Goal: Task Accomplishment & Management: Manage account settings

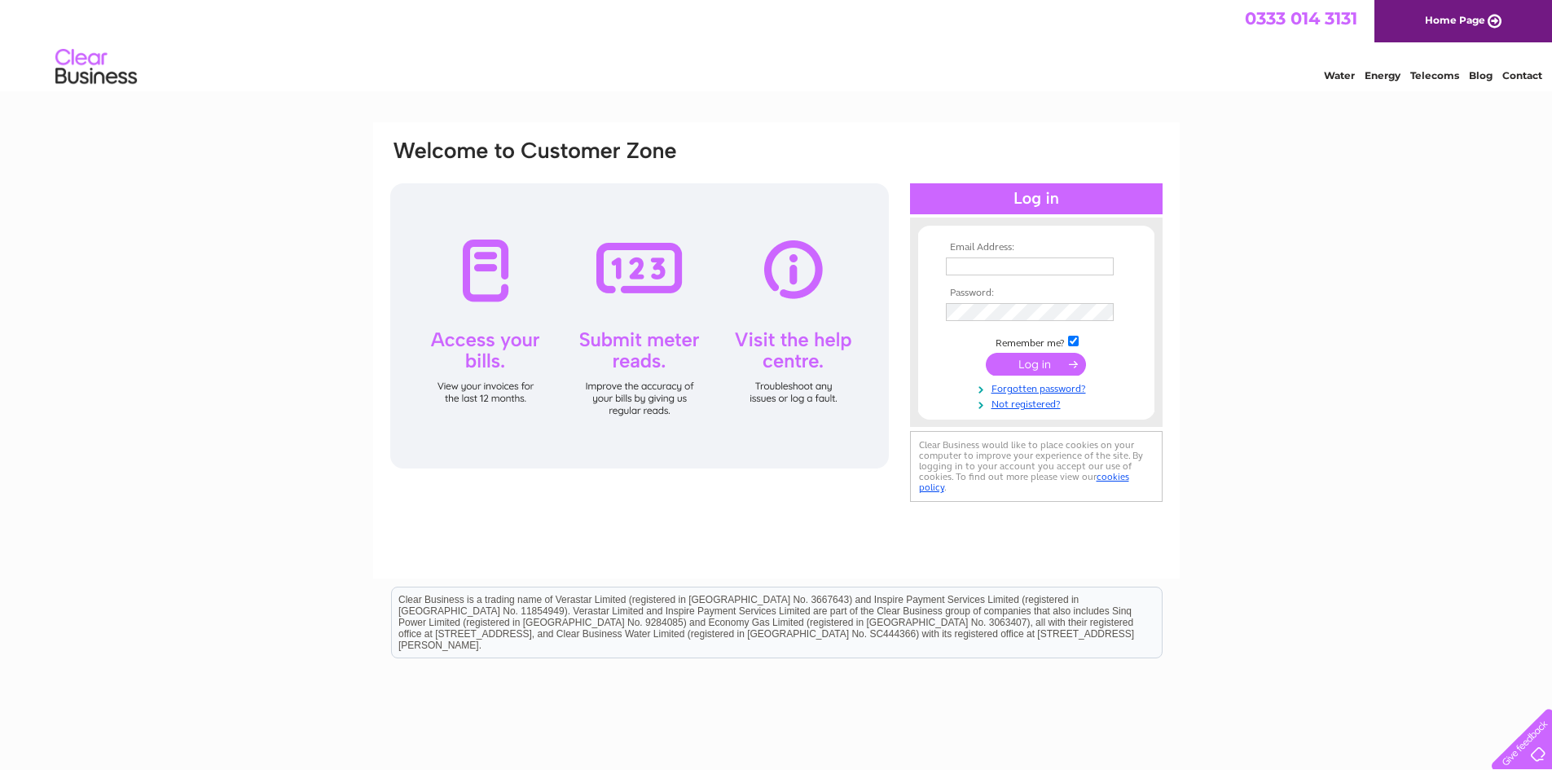
type input "blocks@propmanco.com"
click at [1041, 367] on input "submit" at bounding box center [1036, 364] width 100 height 23
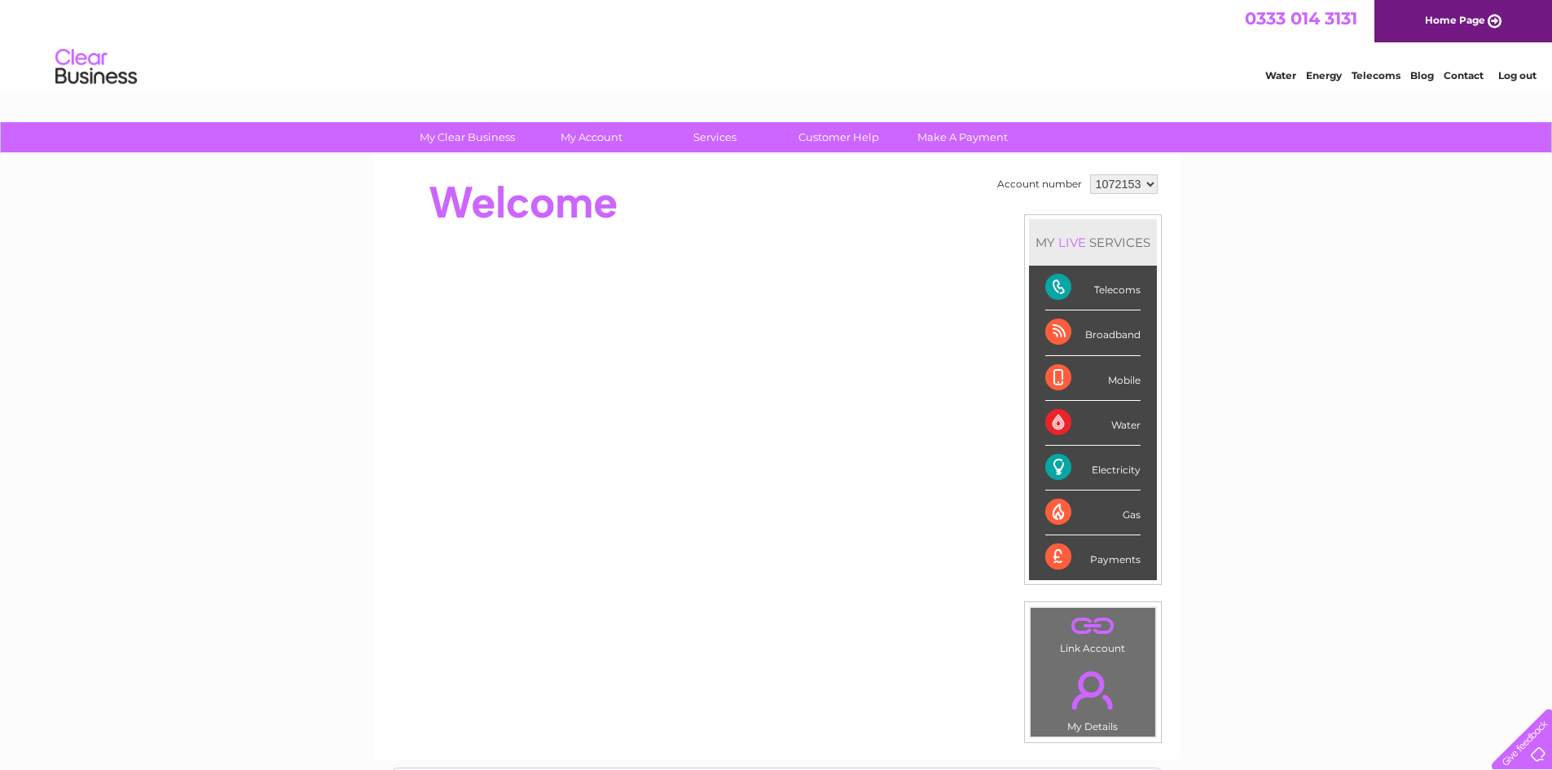
click at [1141, 187] on select "1072153 1117303 1117306 1117308 1117326 1132414 1134541" at bounding box center [1124, 184] width 68 height 20
select select "1132414"
click at [1090, 174] on select "1072153 1117303 1117306 1117308 1117326 1132414 1134541" at bounding box center [1124, 184] width 68 height 20
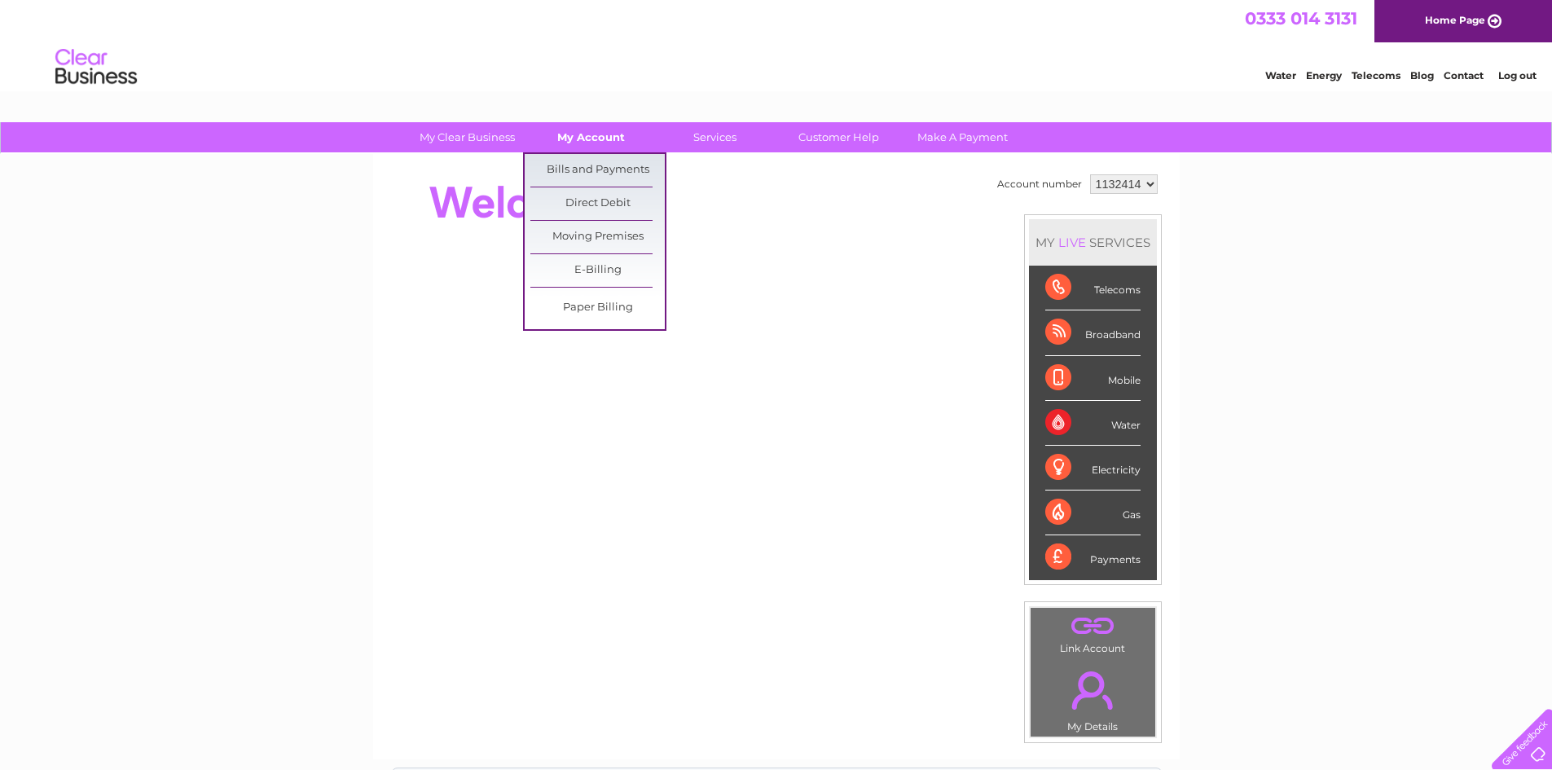
click at [586, 142] on link "My Account" at bounding box center [591, 137] width 134 height 30
click at [583, 161] on link "Bills and Payments" at bounding box center [597, 170] width 134 height 33
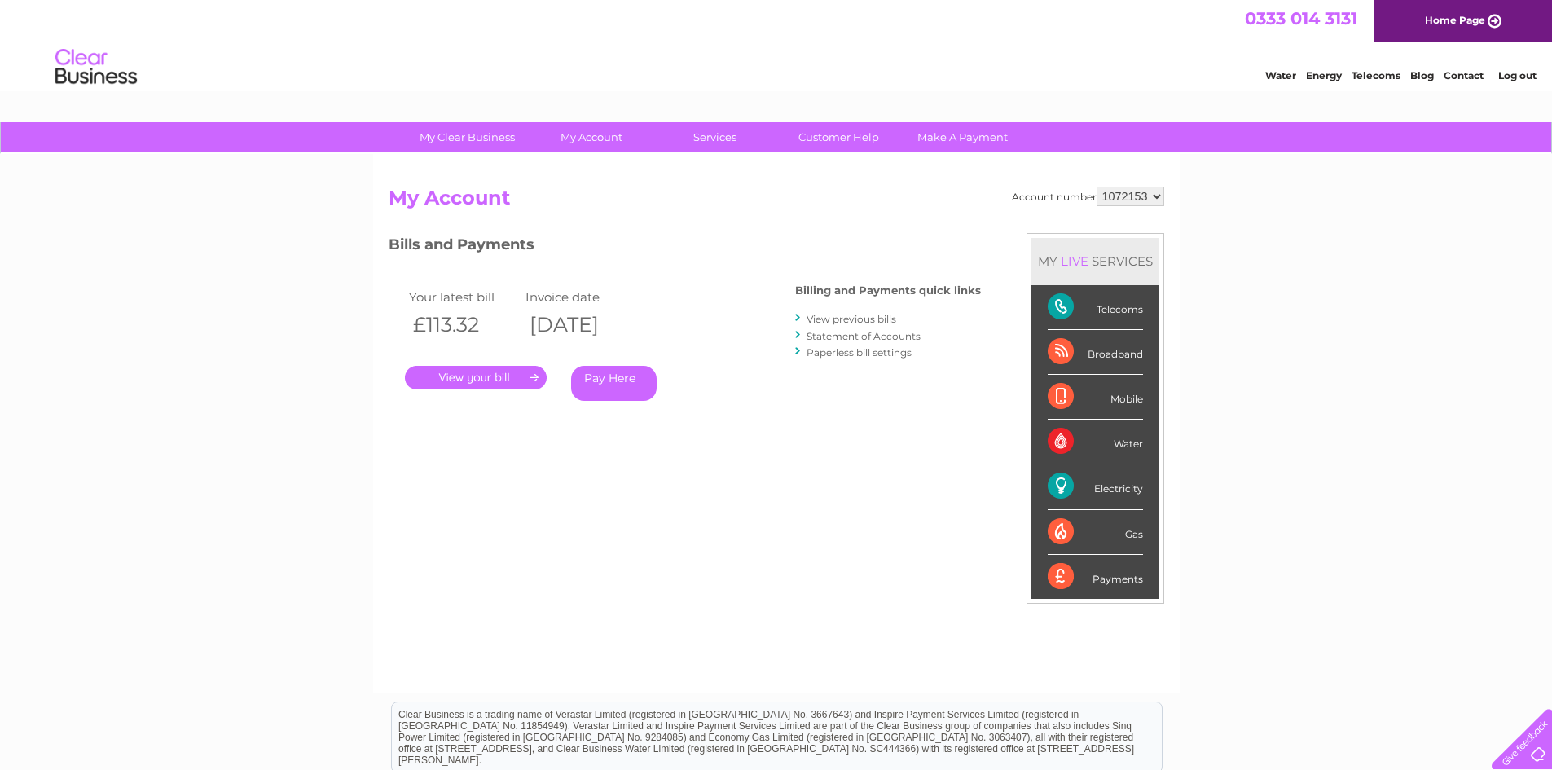
click at [460, 382] on link "." at bounding box center [476, 378] width 142 height 24
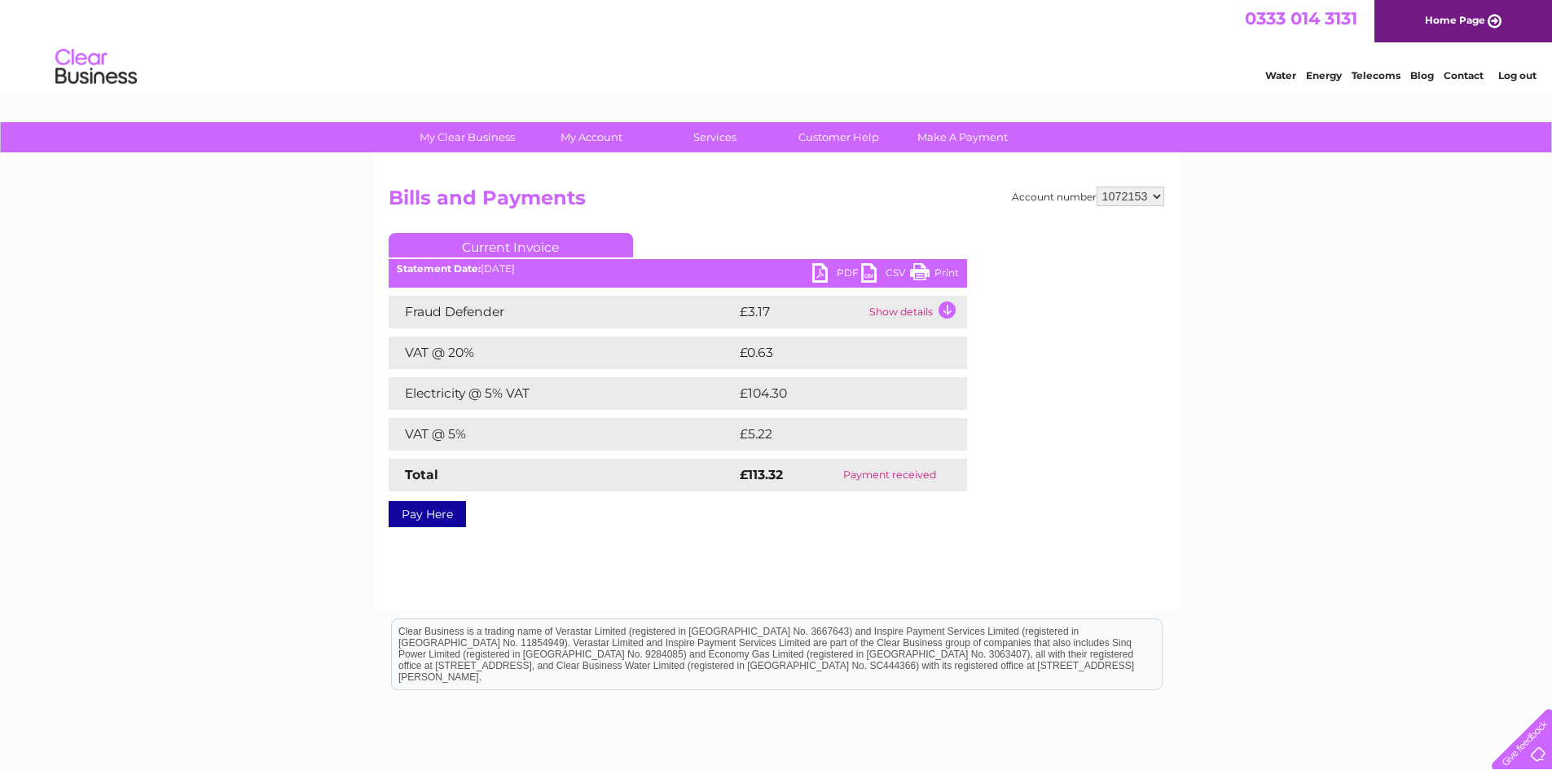
click at [837, 266] on link "PDF" at bounding box center [836, 275] width 49 height 24
click at [1155, 200] on select "1072153 1117303 1117306 1117308 1117326 1132414 1134541" at bounding box center [1131, 197] width 68 height 20
select select "1132414"
click at [1097, 187] on select "1072153 1117303 1117306 1117308 1117326 1132414 1134541" at bounding box center [1131, 197] width 68 height 20
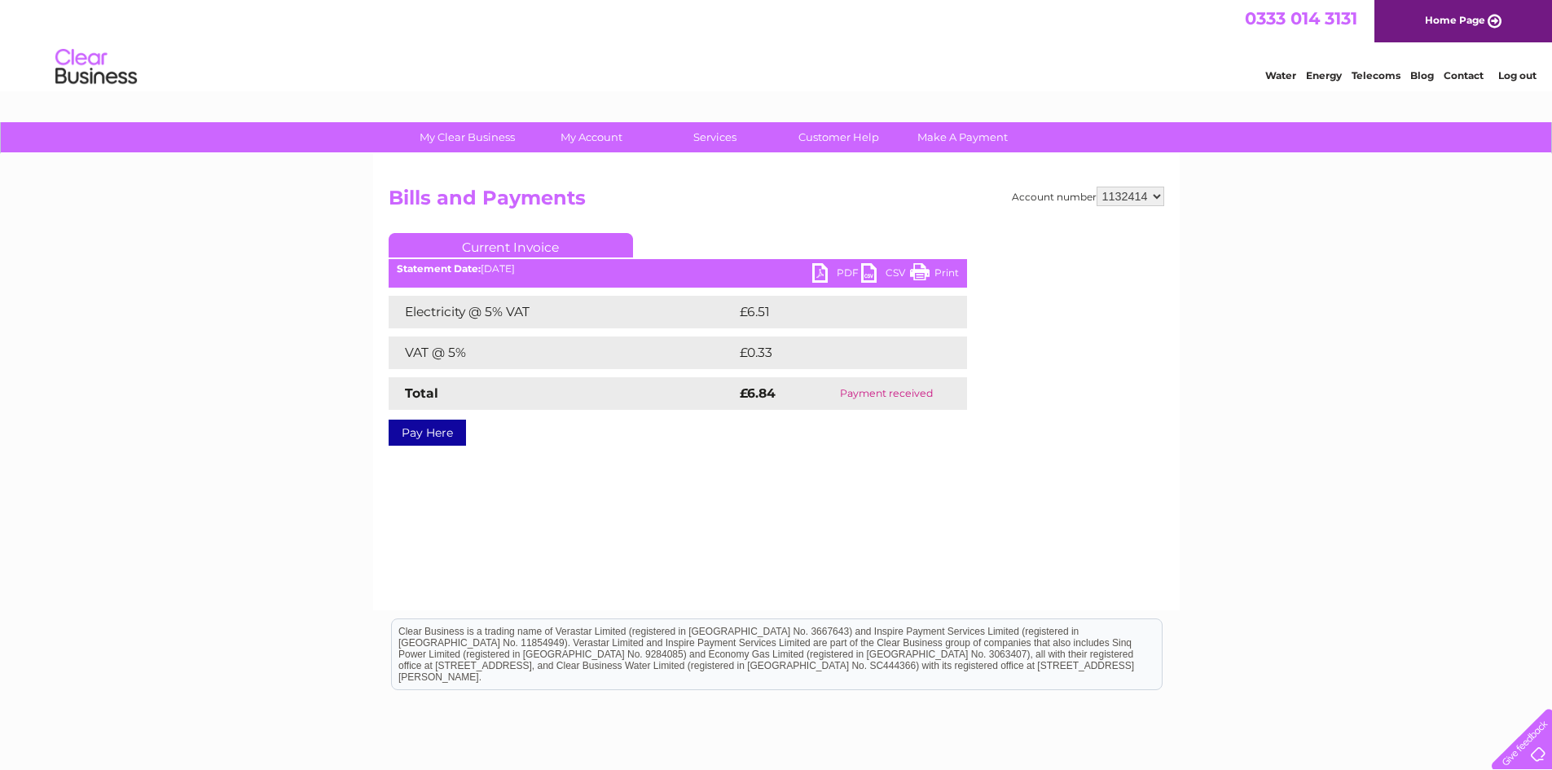
click at [834, 271] on link "PDF" at bounding box center [836, 275] width 49 height 24
click at [1155, 202] on select "1072153 1117303 1117306 1117308 1117326 1132414 1134541" at bounding box center [1131, 197] width 68 height 20
select select "1117308"
click at [1097, 187] on select "1072153 1117303 1117306 1117308 1117326 1132414 1134541" at bounding box center [1131, 197] width 68 height 20
click at [834, 274] on link "PDF" at bounding box center [836, 275] width 49 height 24
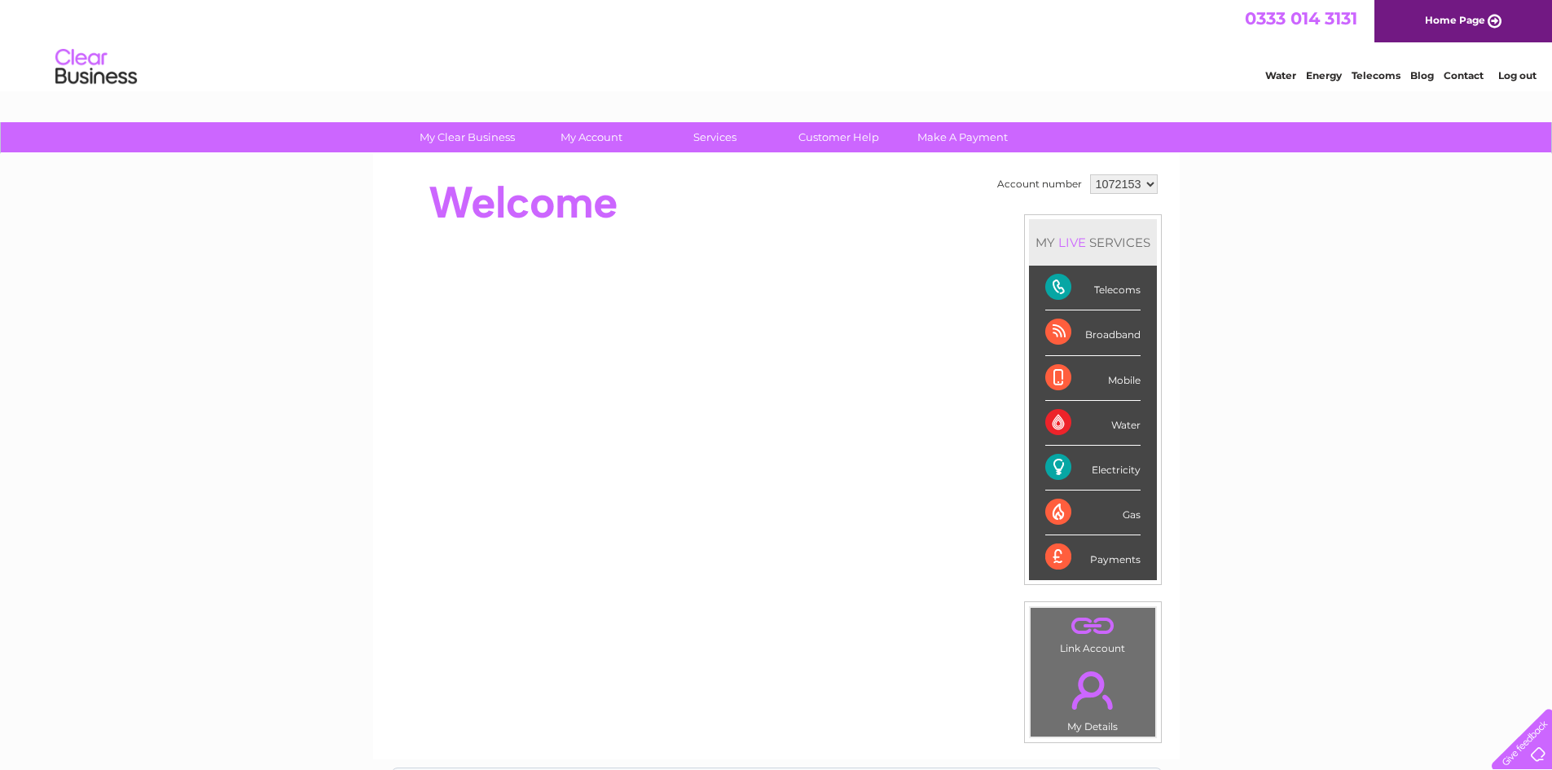
click at [1149, 190] on select "1072153 1117303 1117306 1117308 1117326 1132414 1134541" at bounding box center [1124, 184] width 68 height 20
select select "1117306"
click at [1090, 174] on select "1072153 1117303 1117306 1117308 1117326 1132414 1134541" at bounding box center [1124, 184] width 68 height 20
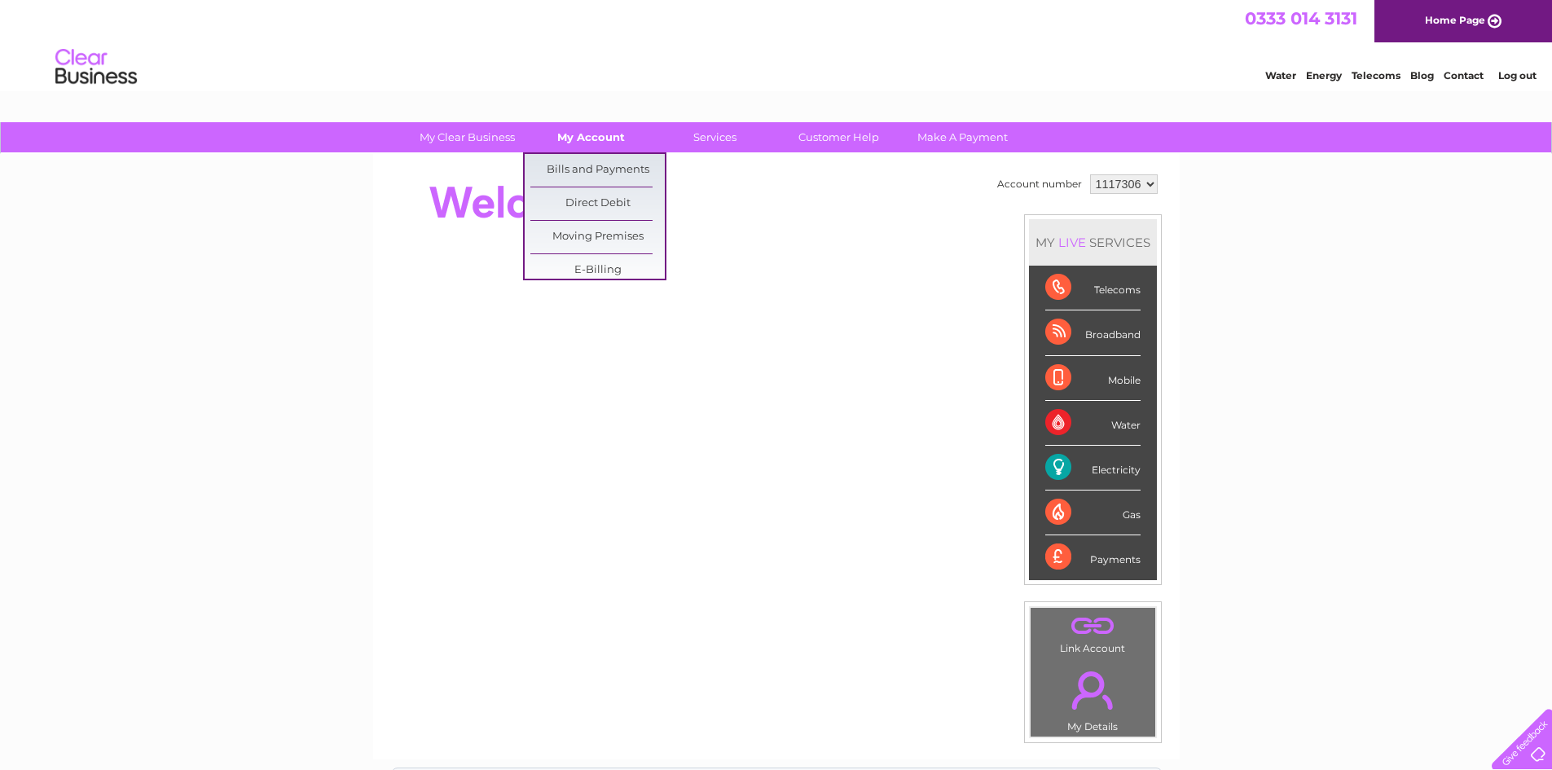
click at [588, 139] on link "My Account" at bounding box center [591, 137] width 134 height 30
click at [574, 174] on link "Bills and Payments" at bounding box center [597, 170] width 134 height 33
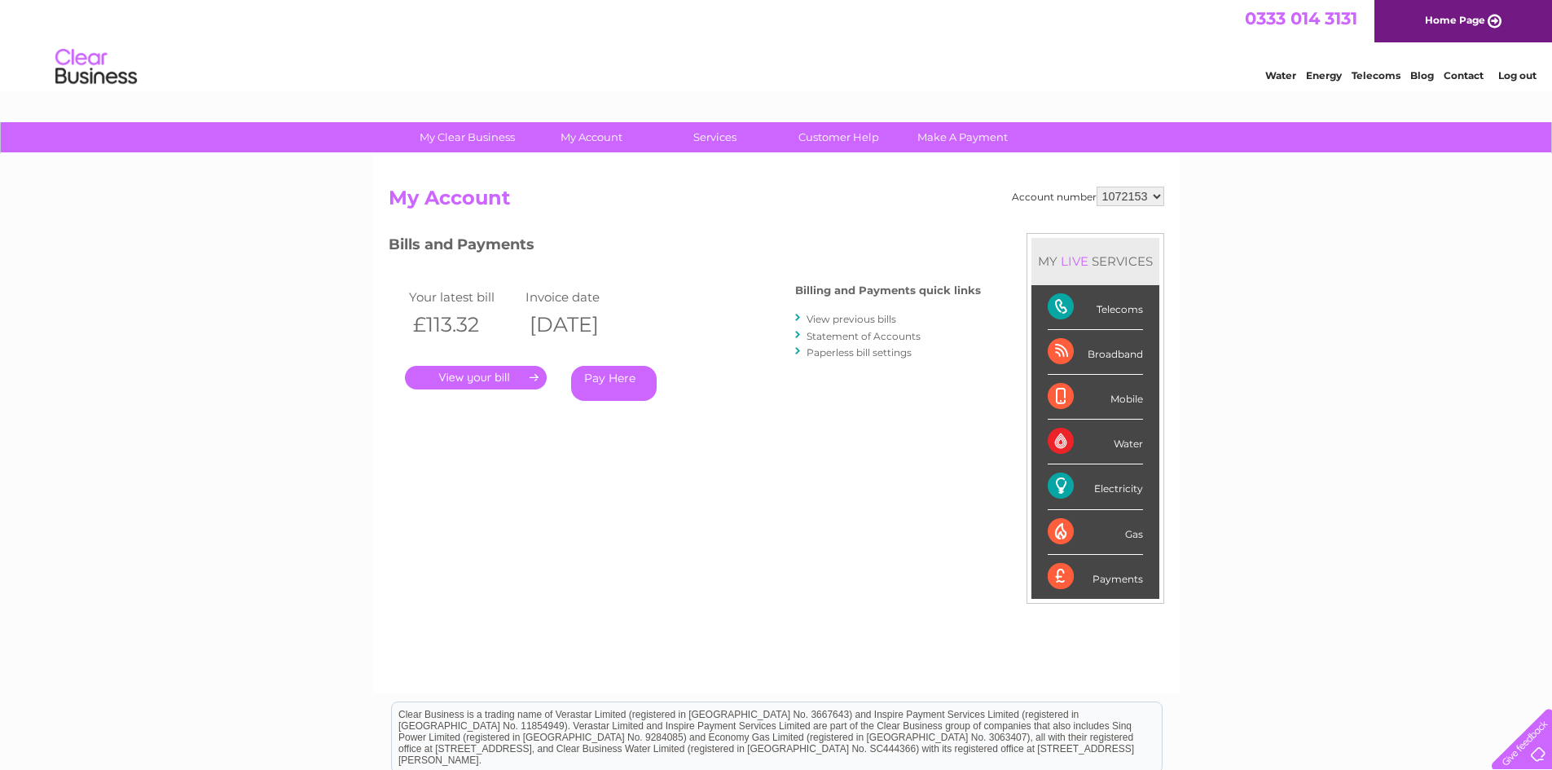
click at [483, 380] on link "." at bounding box center [476, 378] width 142 height 24
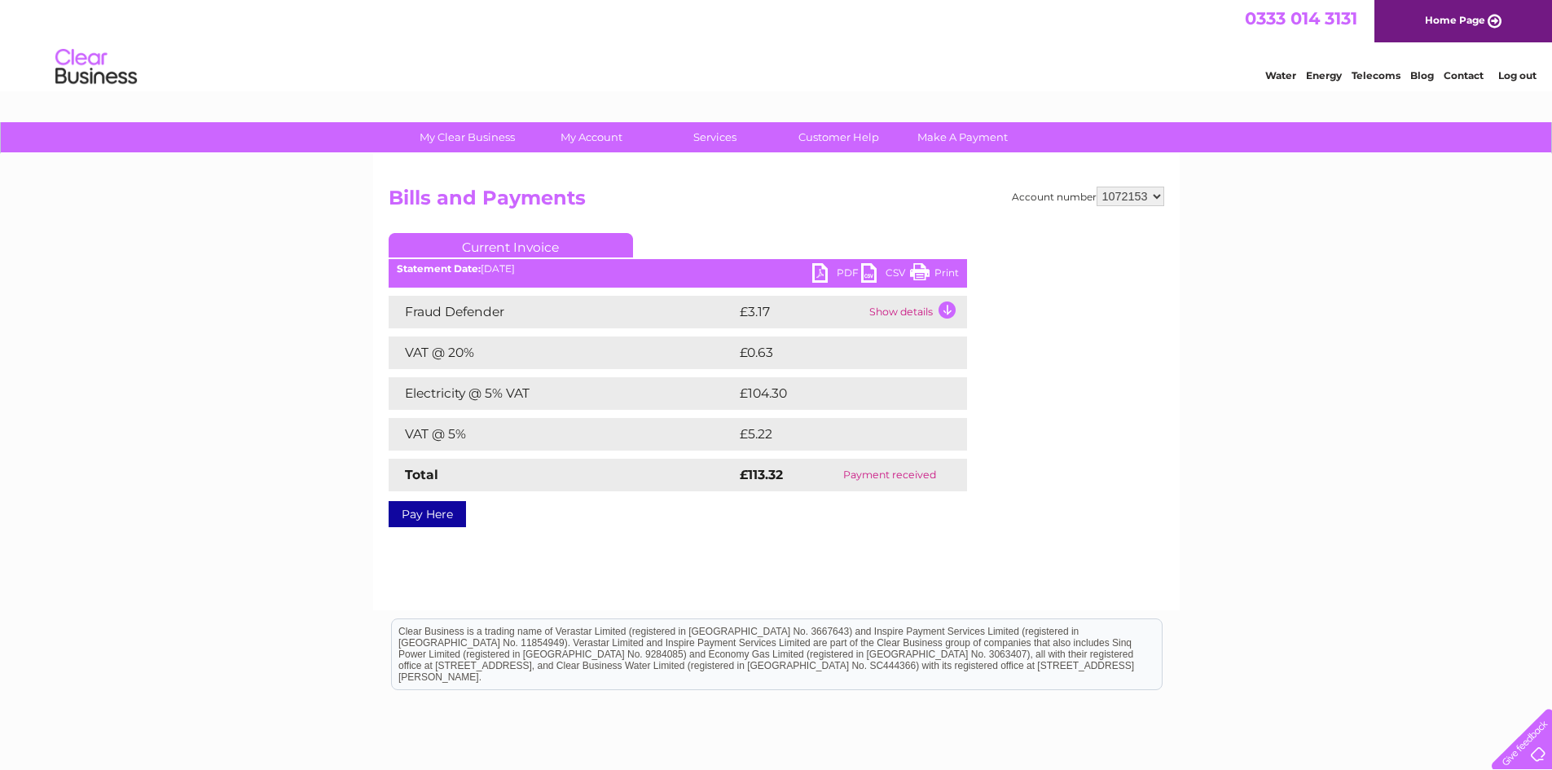
click at [837, 271] on link "PDF" at bounding box center [836, 275] width 49 height 24
click at [1153, 191] on select "1072153 1117303 1117306 1117308 1117326 1132414 1134541" at bounding box center [1131, 197] width 68 height 20
select select "1117326"
click at [1097, 187] on select "1072153 1117303 1117306 1117308 1117326 1132414 1134541" at bounding box center [1131, 197] width 68 height 20
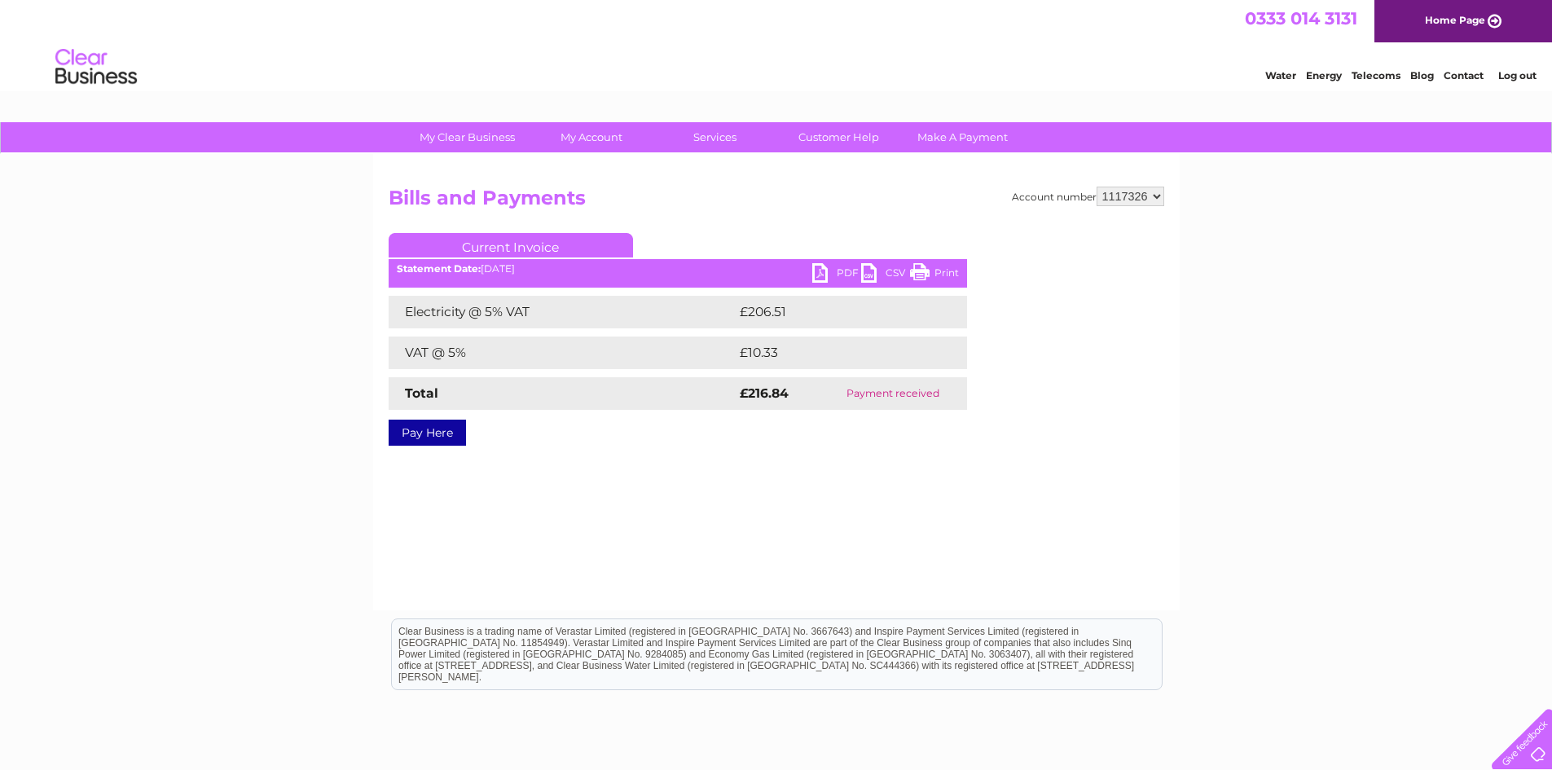
click at [822, 272] on link "PDF" at bounding box center [836, 275] width 49 height 24
click at [1538, 741] on div at bounding box center [1518, 735] width 67 height 67
click at [1466, 73] on link "Contact" at bounding box center [1464, 75] width 40 height 12
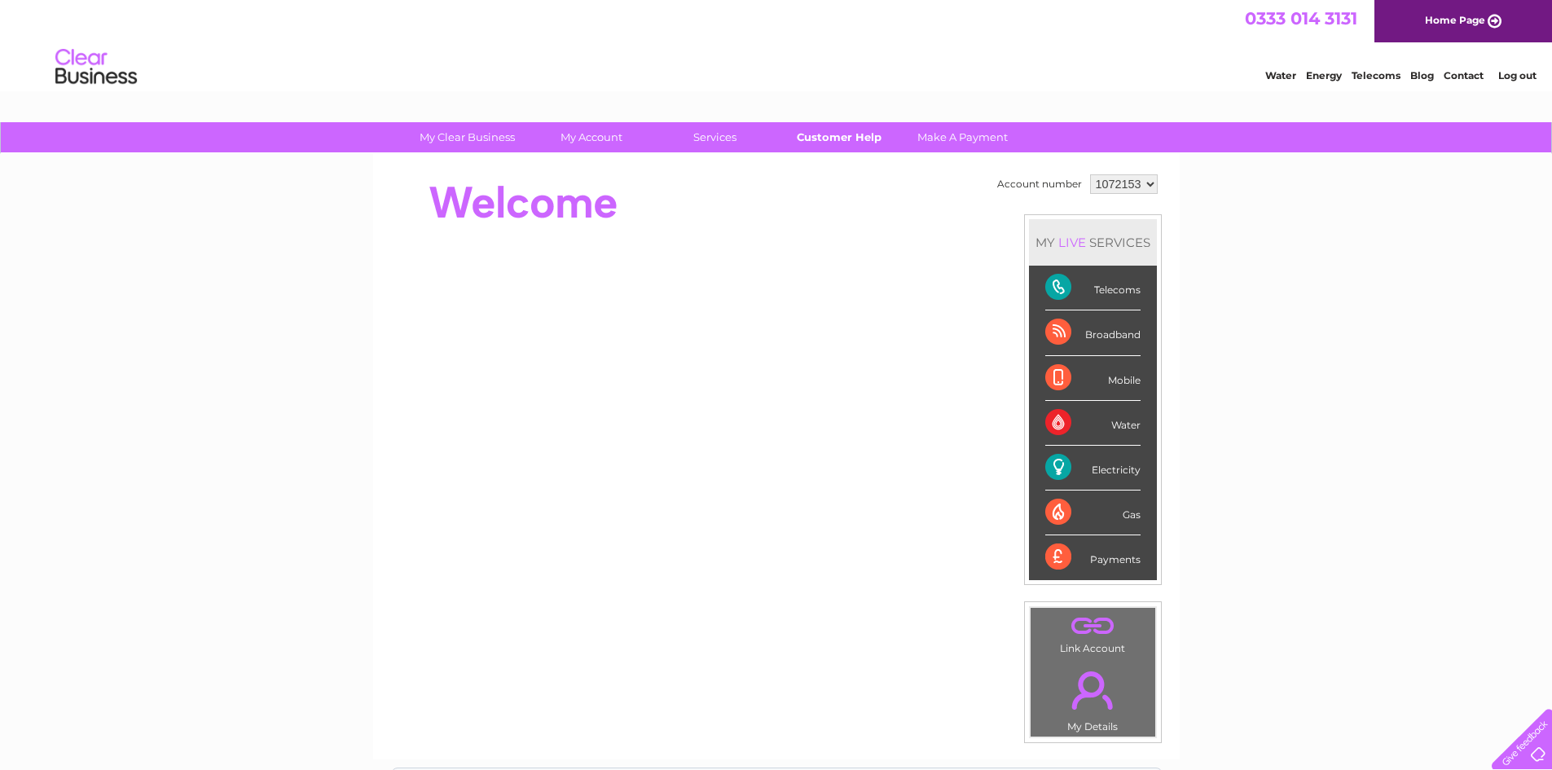
click at [815, 141] on link "Customer Help" at bounding box center [839, 137] width 134 height 30
